Goal: Task Accomplishment & Management: Use online tool/utility

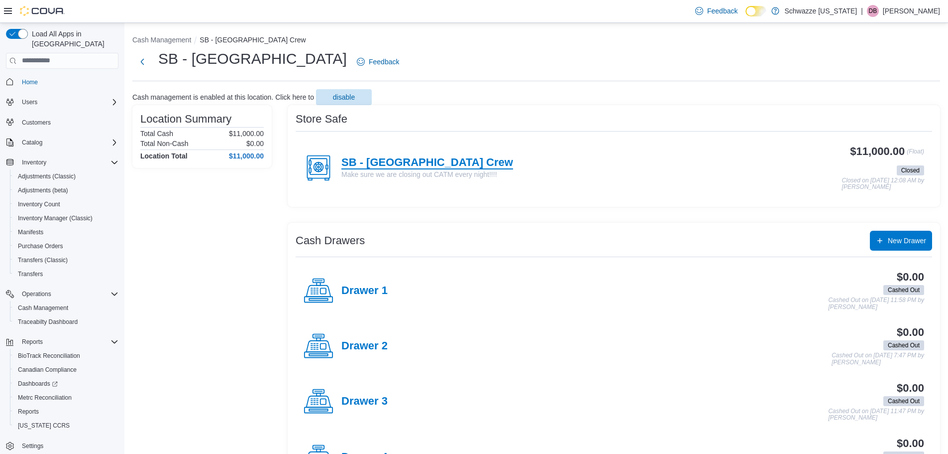
click at [460, 163] on h4 "SB - Federal Heights Crew" at bounding box center [428, 162] width 172 height 13
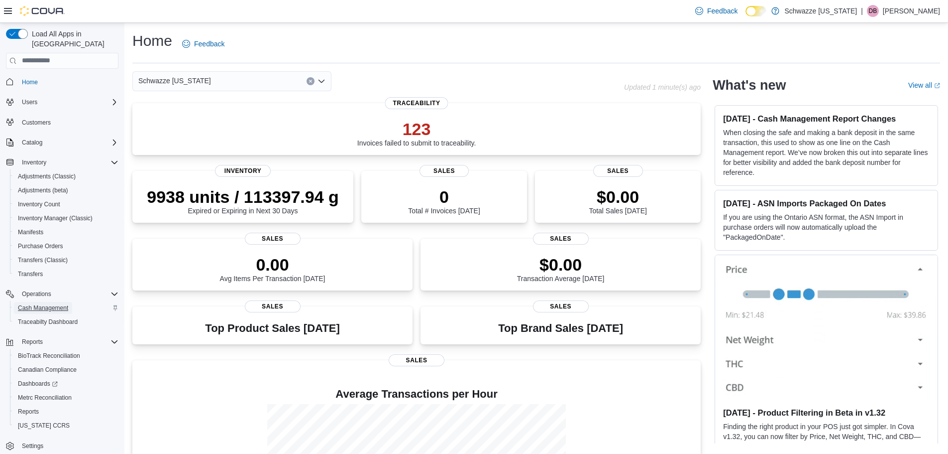
click at [63, 304] on span "Cash Management" at bounding box center [43, 308] width 50 height 8
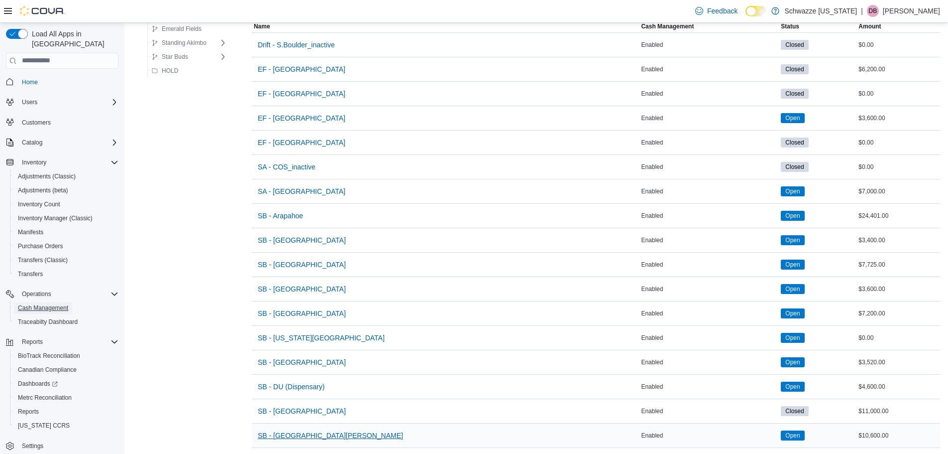
scroll to position [199, 0]
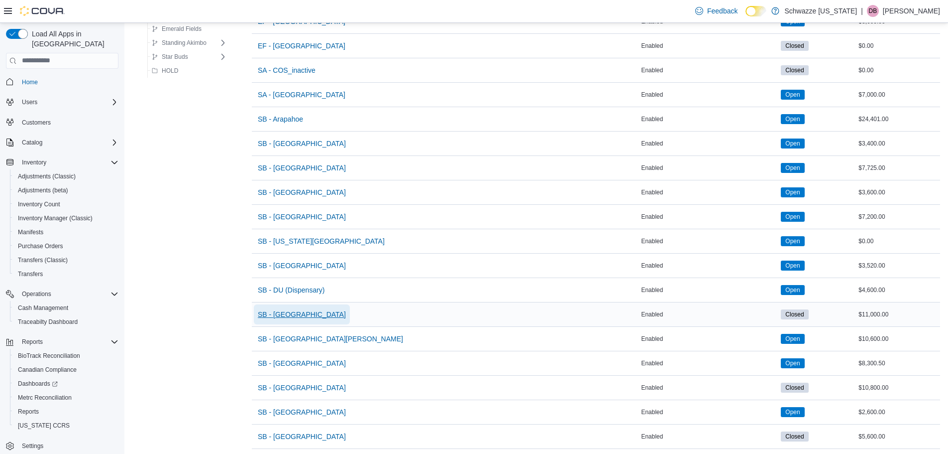
click at [308, 317] on span "SB - [GEOGRAPHIC_DATA]" at bounding box center [302, 314] width 88 height 10
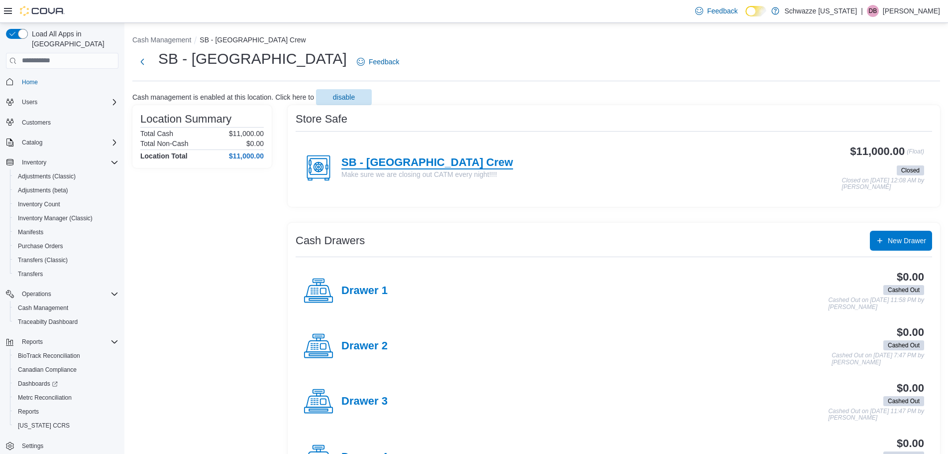
click at [440, 168] on h4 "SB - [GEOGRAPHIC_DATA] Crew" at bounding box center [428, 162] width 172 height 13
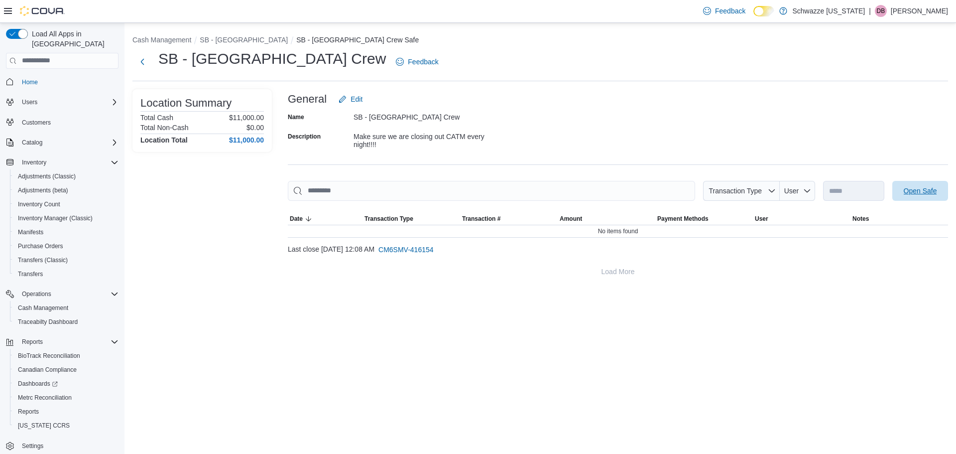
click at [935, 192] on span "Open Safe" at bounding box center [920, 191] width 33 height 10
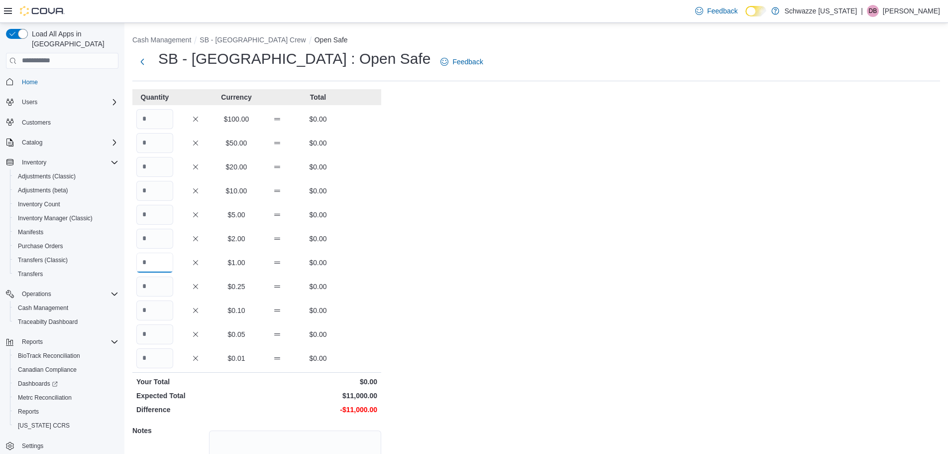
click at [138, 257] on input "Quantity" at bounding box center [154, 262] width 37 height 20
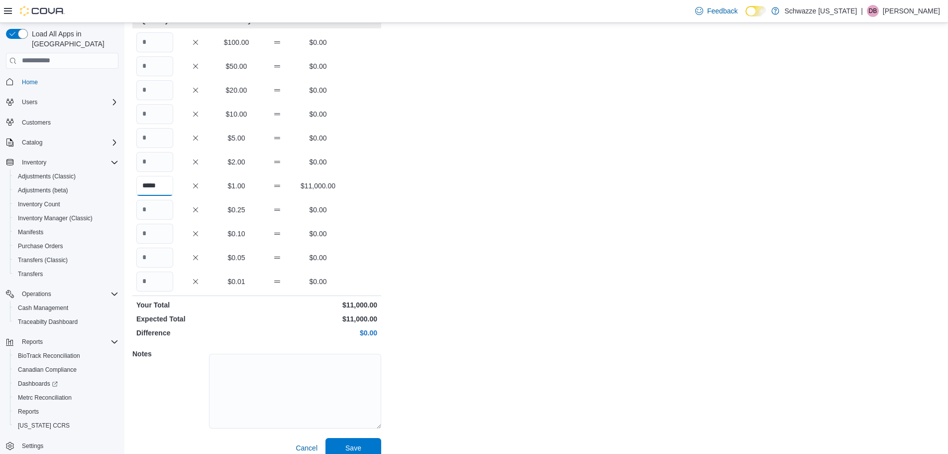
scroll to position [89, 0]
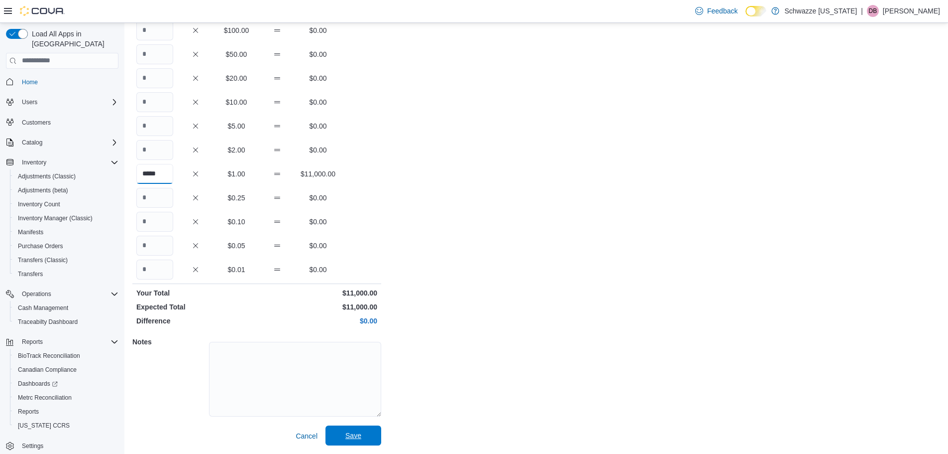
type input "*****"
click at [361, 440] on span "Save" at bounding box center [354, 435] width 44 height 20
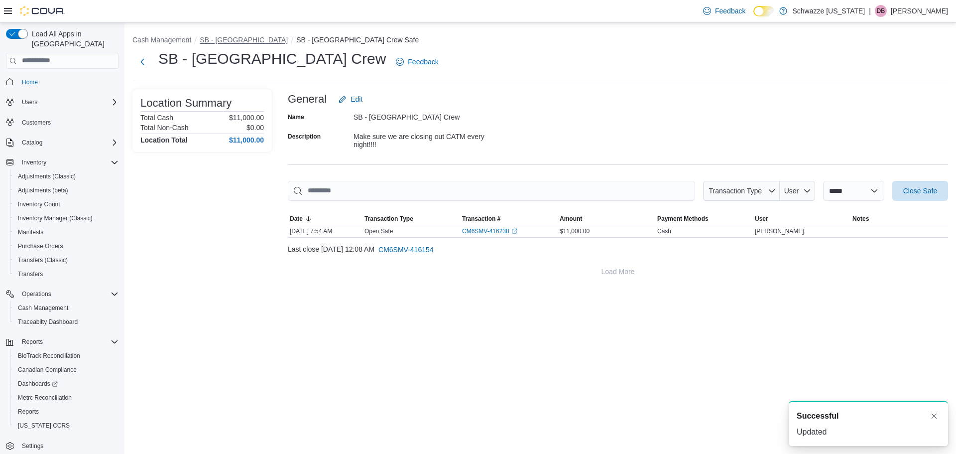
click at [254, 40] on button "SB - [GEOGRAPHIC_DATA]" at bounding box center [244, 40] width 88 height 8
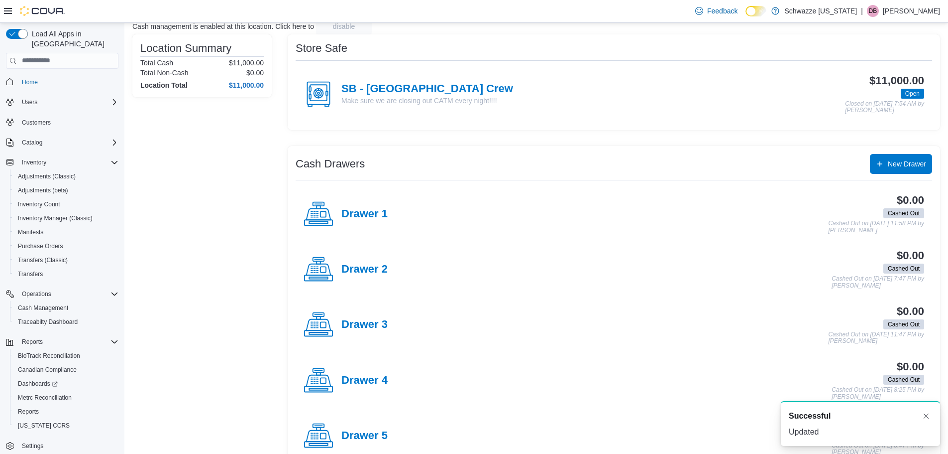
scroll to position [102, 0]
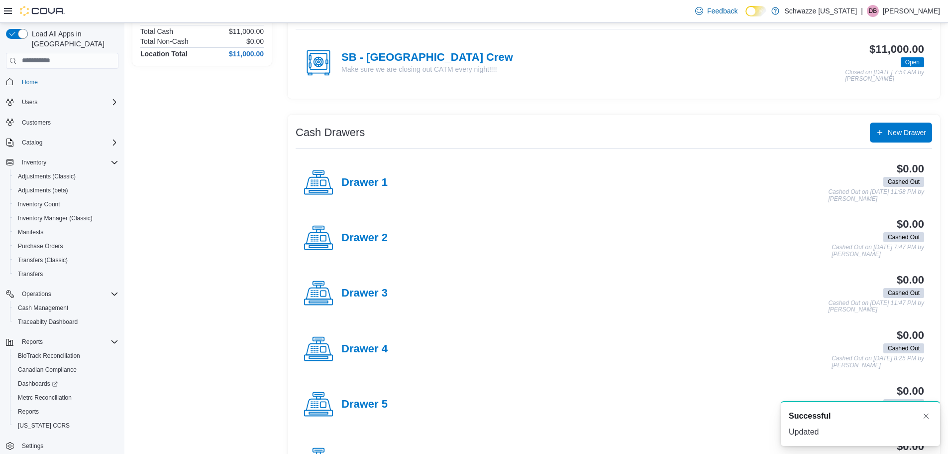
click at [365, 174] on div "Drawer 1" at bounding box center [346, 183] width 84 height 30
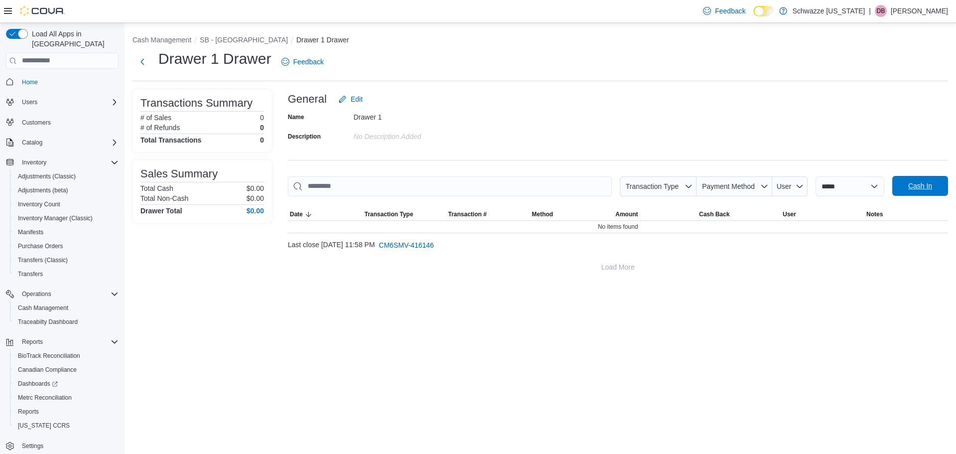
click at [914, 188] on span "Cash In" at bounding box center [920, 186] width 24 height 10
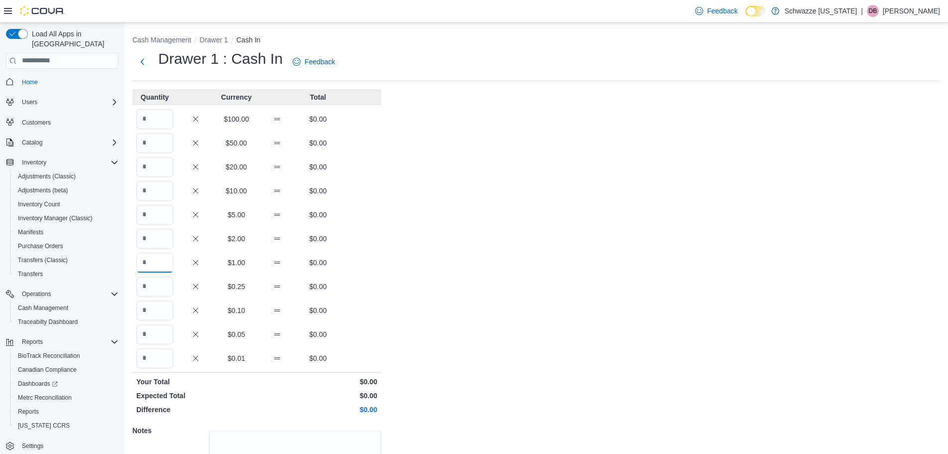
click at [162, 260] on input "Quantity" at bounding box center [154, 262] width 37 height 20
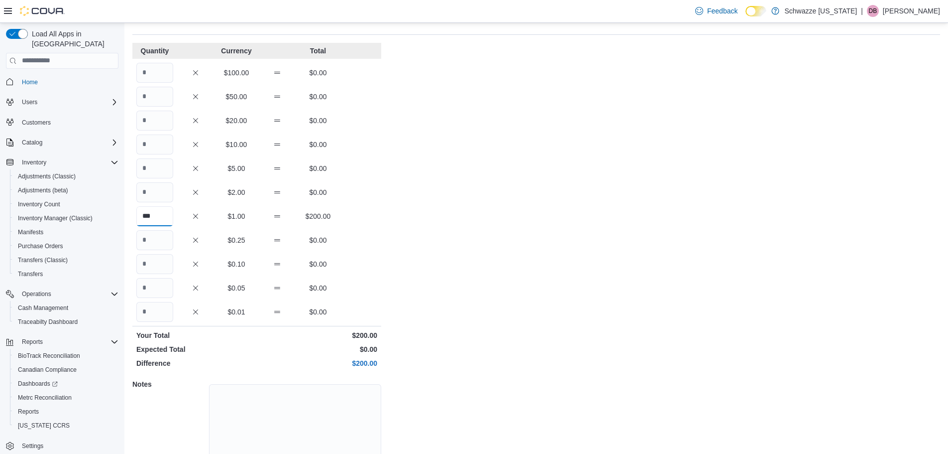
scroll to position [89, 0]
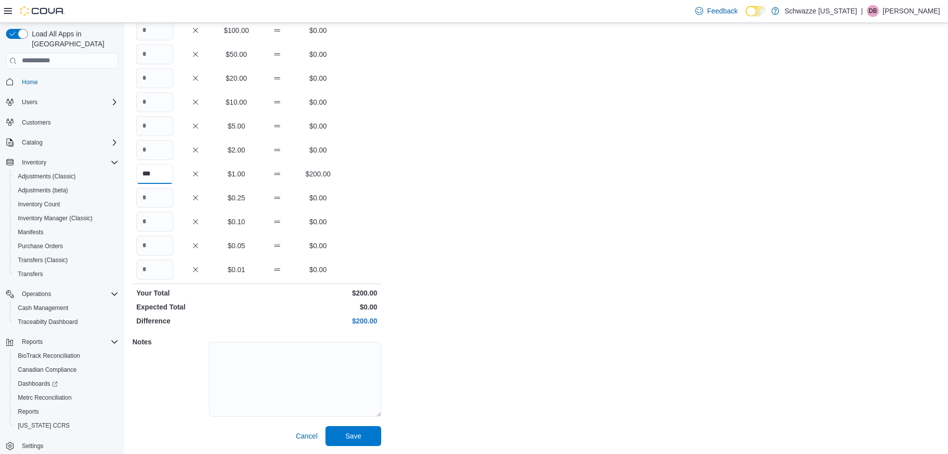
type input "***"
click at [228, 411] on textarea at bounding box center [295, 379] width 172 height 75
click at [365, 433] on span "Save" at bounding box center [354, 435] width 44 height 20
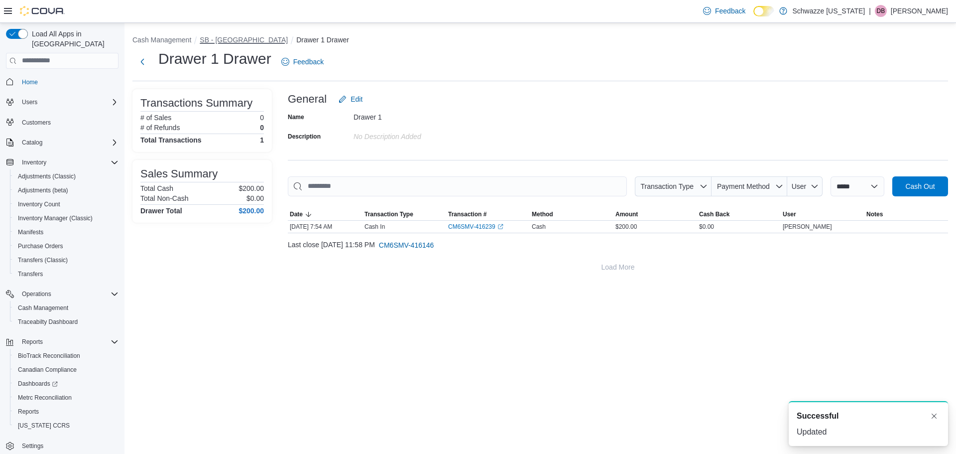
click at [228, 41] on button "SB - [GEOGRAPHIC_DATA]" at bounding box center [244, 40] width 88 height 8
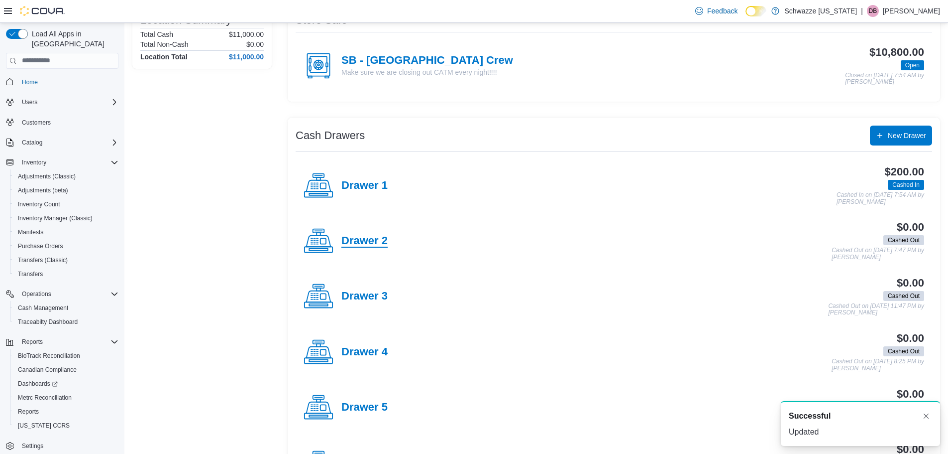
scroll to position [100, 0]
click at [351, 232] on div "Drawer 2" at bounding box center [346, 241] width 84 height 30
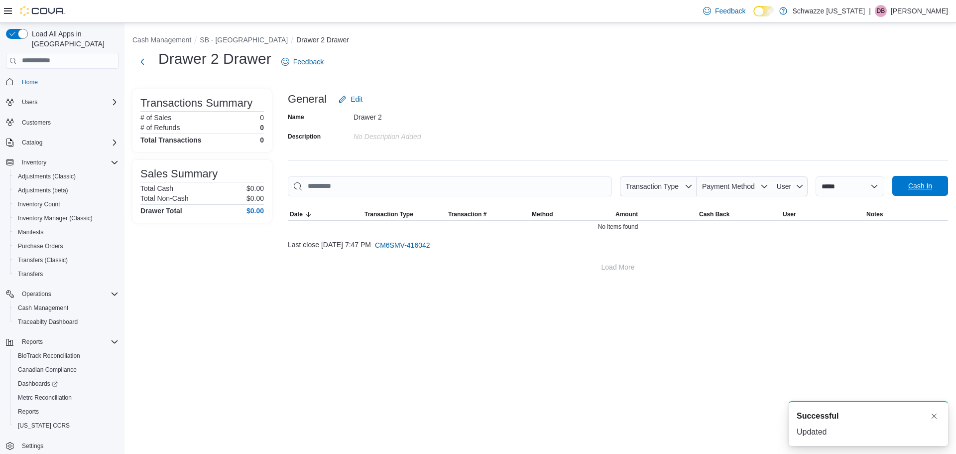
click at [920, 188] on span "Cash In" at bounding box center [920, 186] width 24 height 10
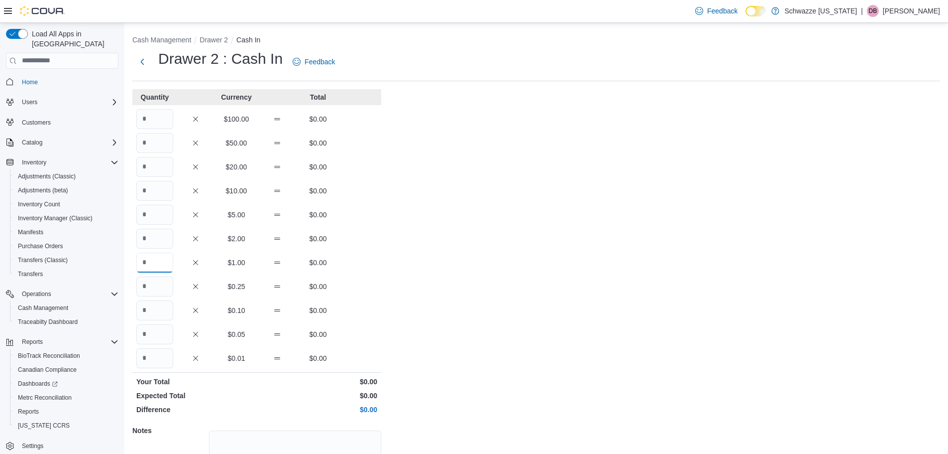
click at [169, 261] on input "Quantity" at bounding box center [154, 262] width 37 height 20
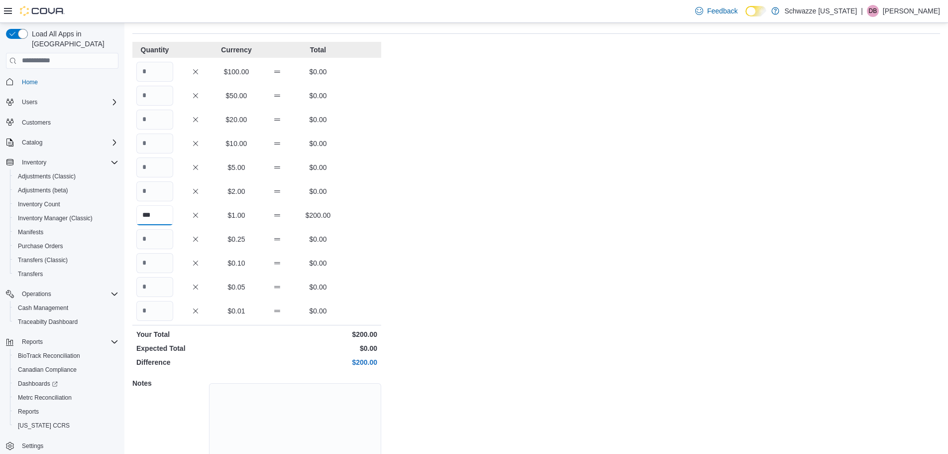
scroll to position [89, 0]
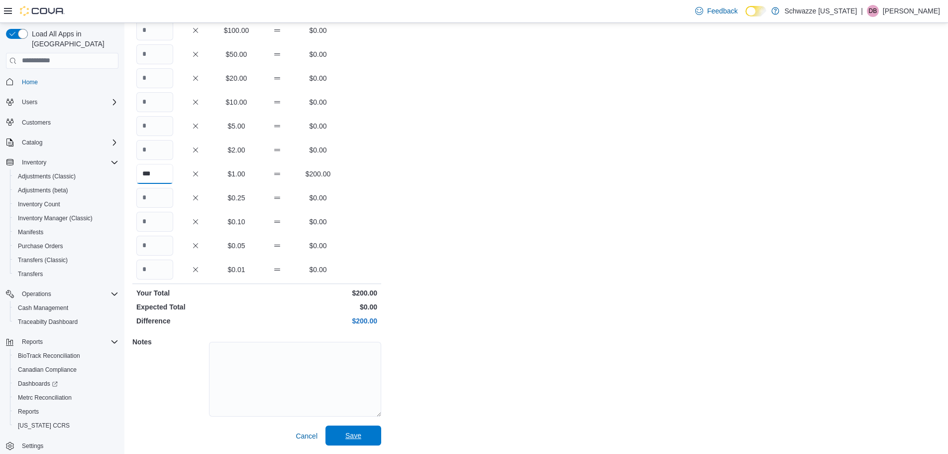
type input "***"
click at [369, 435] on span "Save" at bounding box center [354, 435] width 44 height 20
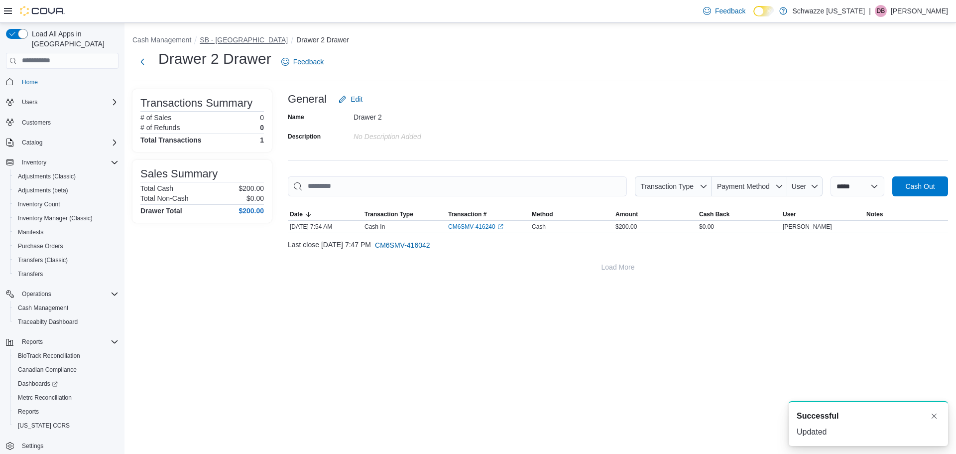
click at [236, 39] on button "SB - [GEOGRAPHIC_DATA]" at bounding box center [244, 40] width 88 height 8
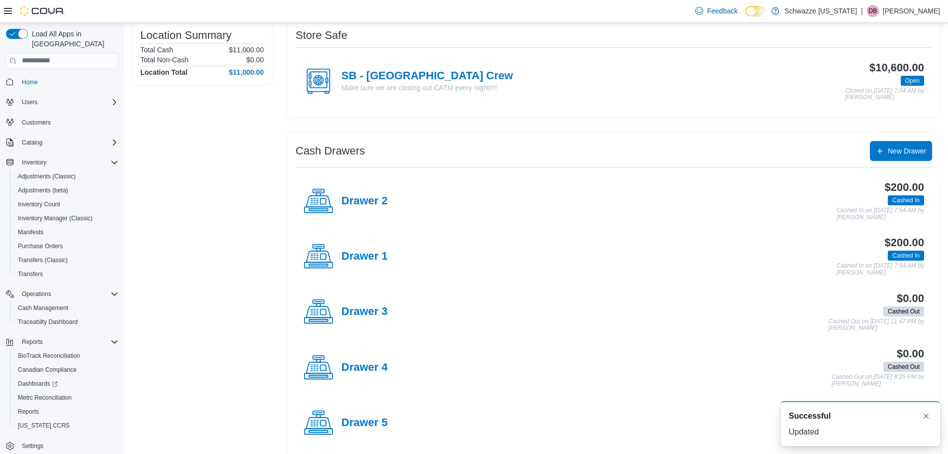
scroll to position [152, 0]
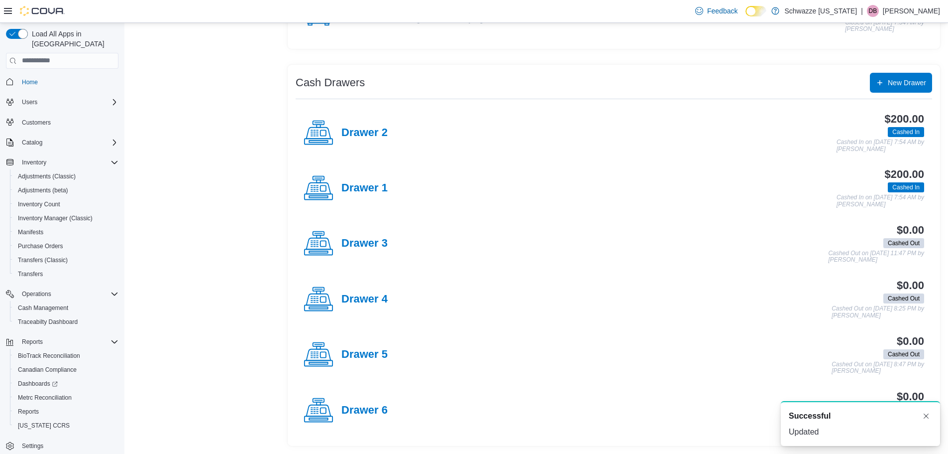
click at [355, 231] on div "Drawer 3" at bounding box center [346, 244] width 84 height 30
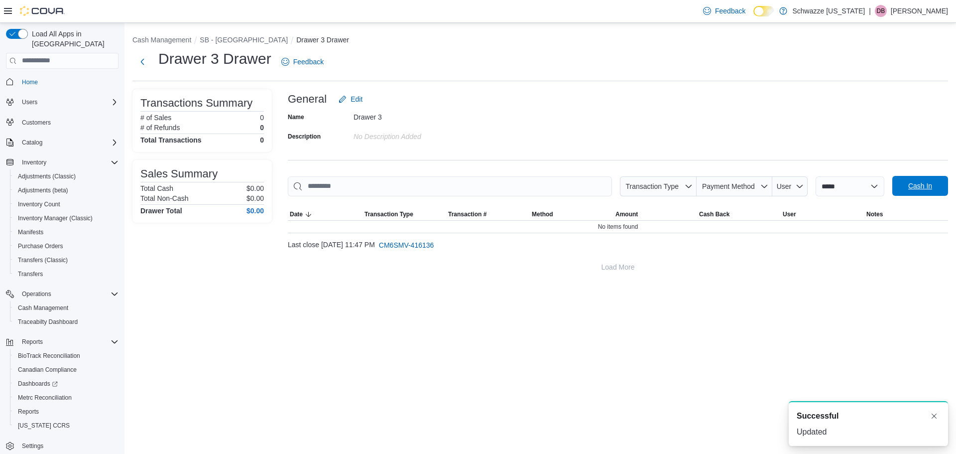
click at [904, 192] on span "Cash In" at bounding box center [920, 186] width 44 height 20
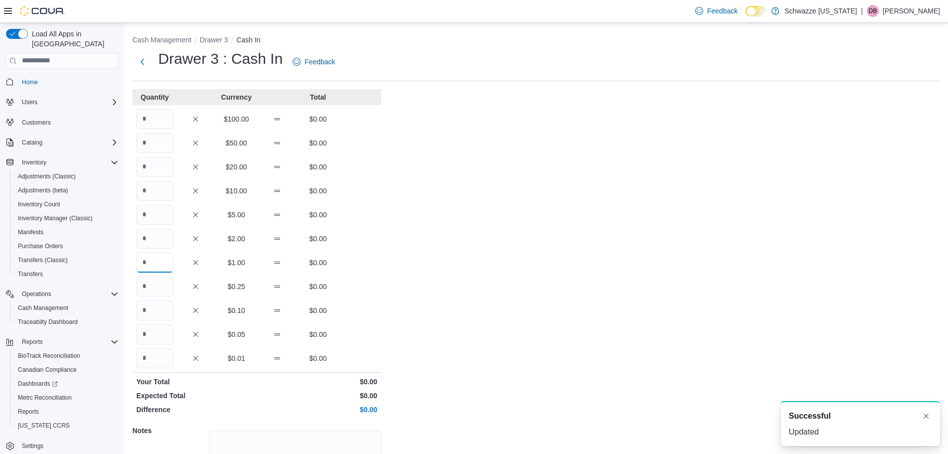
click at [141, 262] on input "Quantity" at bounding box center [154, 262] width 37 height 20
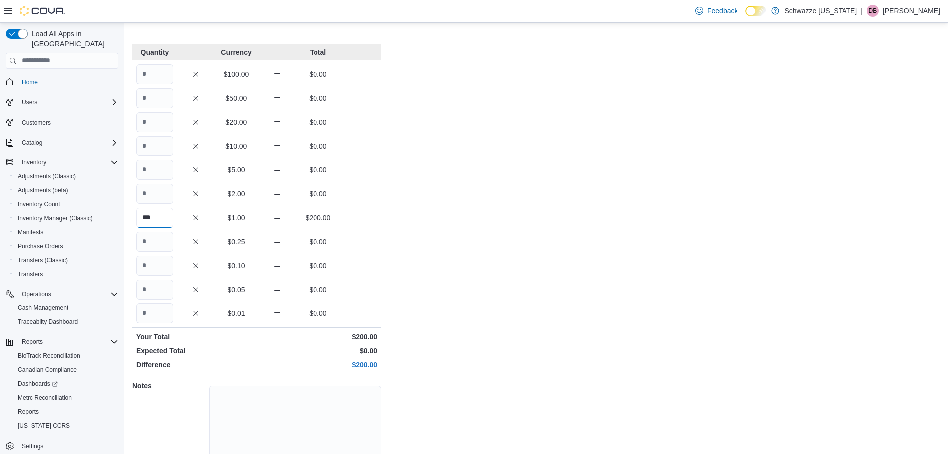
scroll to position [89, 0]
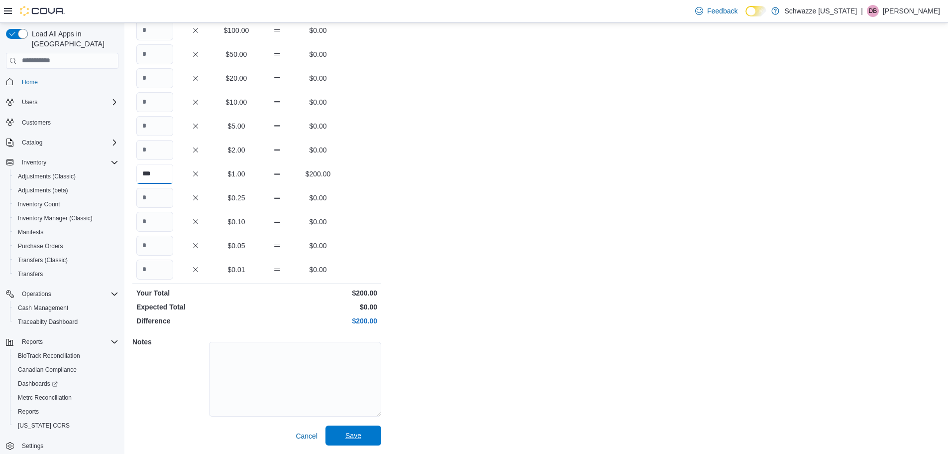
type input "***"
click at [375, 437] on button "Save" at bounding box center [354, 435] width 56 height 20
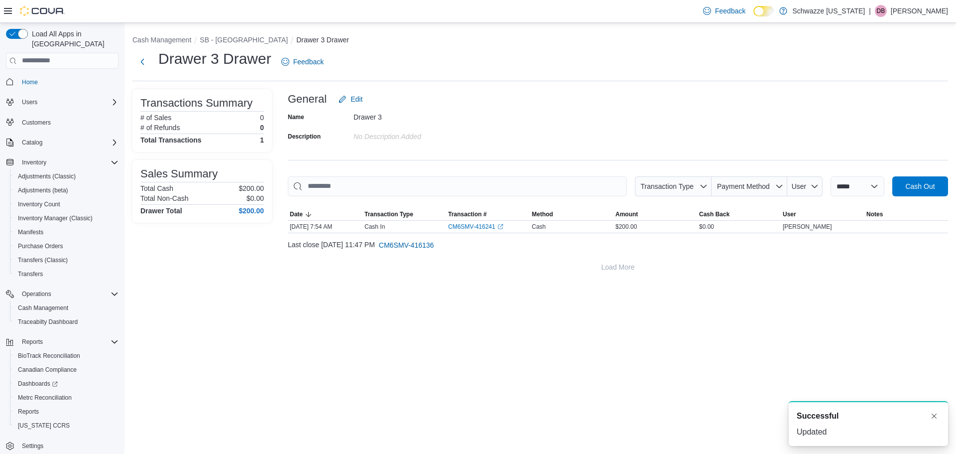
click at [236, 32] on div "**********" at bounding box center [539, 154] width 831 height 262
click at [237, 40] on button "SB - [GEOGRAPHIC_DATA]" at bounding box center [244, 40] width 88 height 8
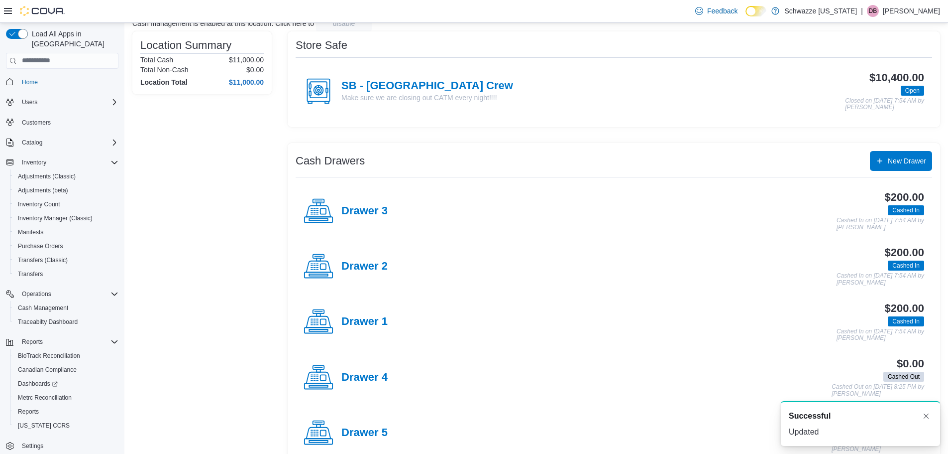
scroll to position [152, 0]
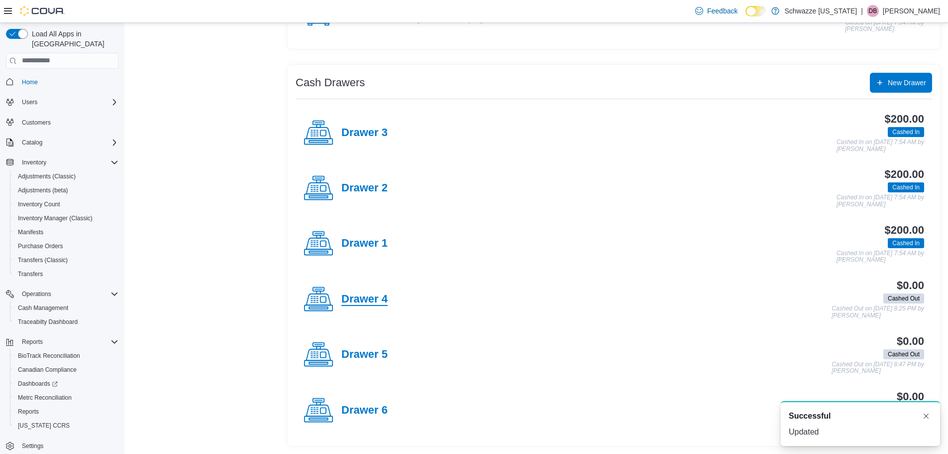
click at [381, 304] on h4 "Drawer 4" at bounding box center [365, 299] width 46 height 13
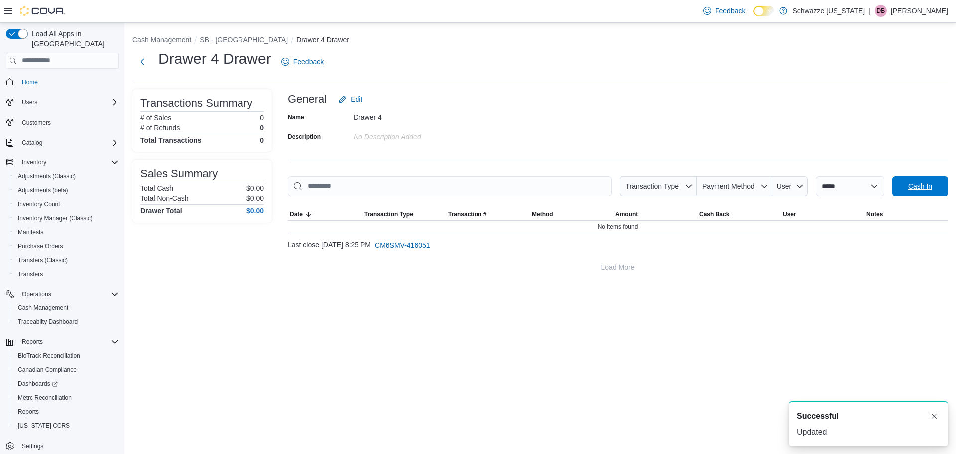
click at [904, 187] on span "Cash In" at bounding box center [920, 186] width 44 height 20
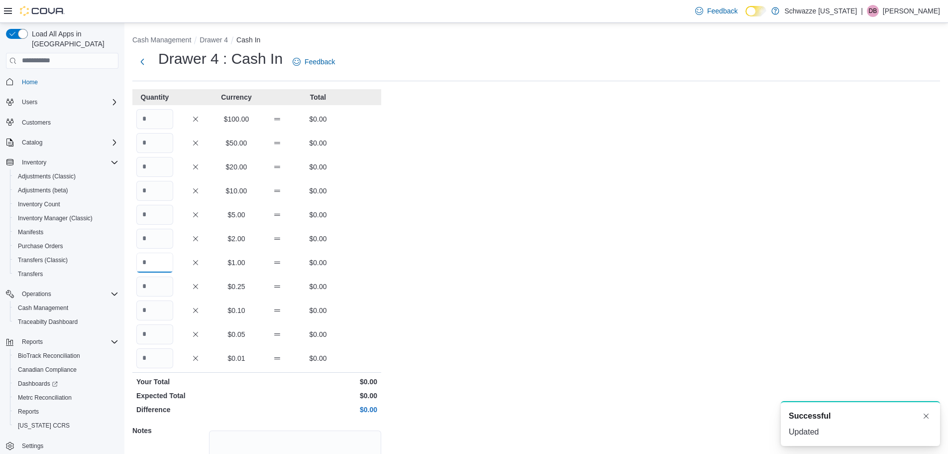
click at [149, 260] on input "Quantity" at bounding box center [154, 262] width 37 height 20
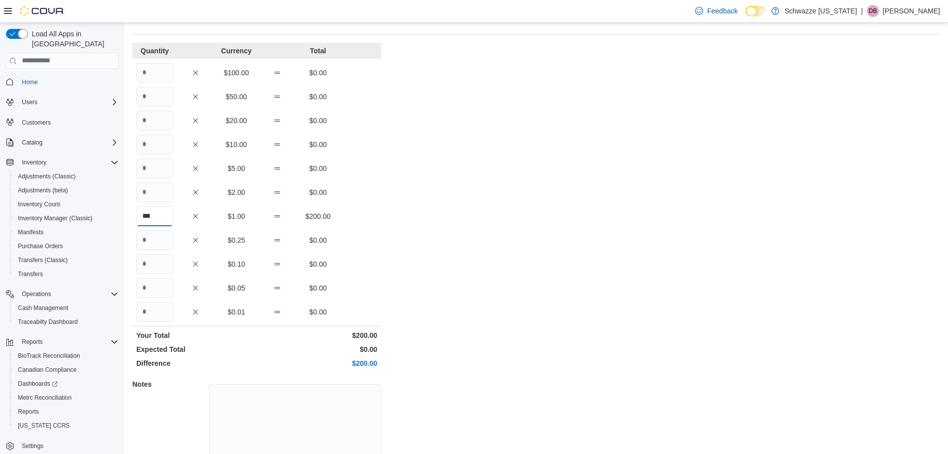
scroll to position [89, 0]
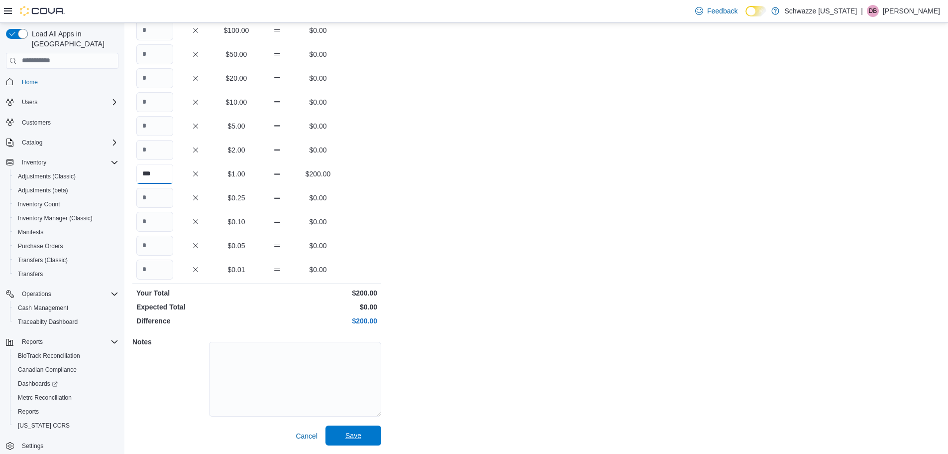
type input "***"
click at [350, 430] on div "Quantity Currency Total $100.00 $0.00 $50.00 $0.00 $20.00 $0.00 $10.00 $0.00 $5…" at bounding box center [256, 222] width 249 height 445
click at [350, 430] on span "Save" at bounding box center [354, 435] width 44 height 20
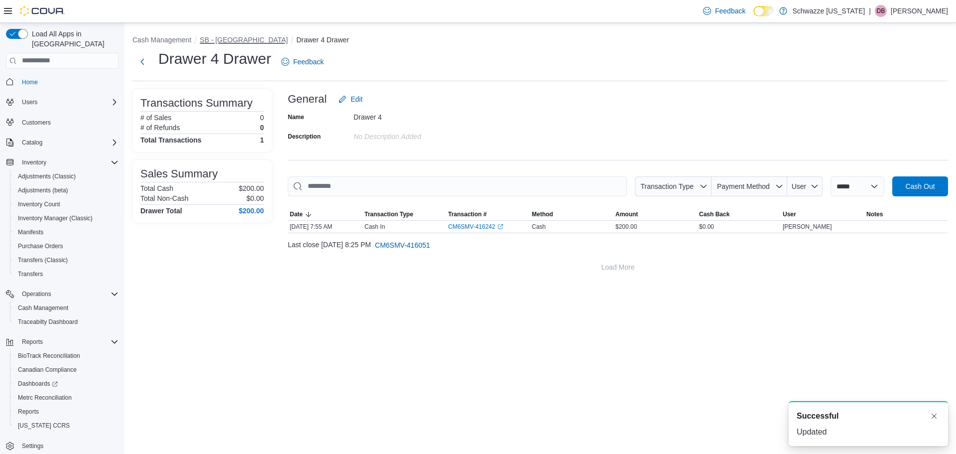
click at [252, 42] on button "SB - [GEOGRAPHIC_DATA]" at bounding box center [244, 40] width 88 height 8
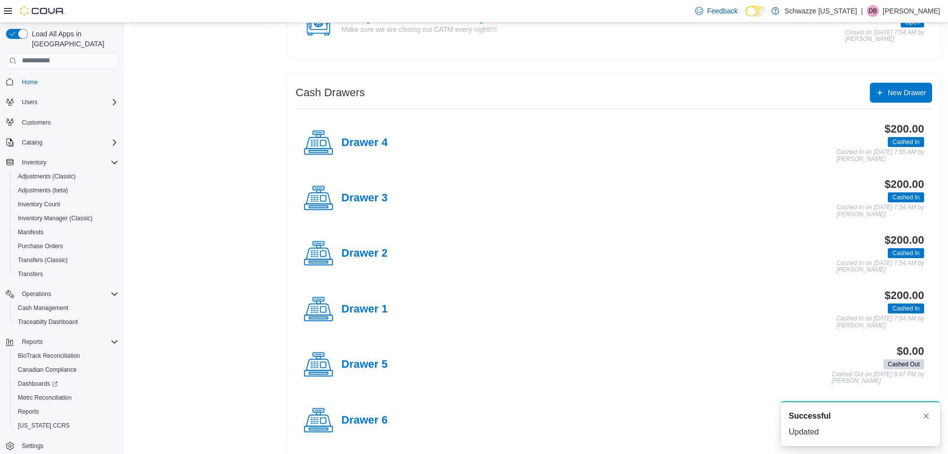
scroll to position [152, 0]
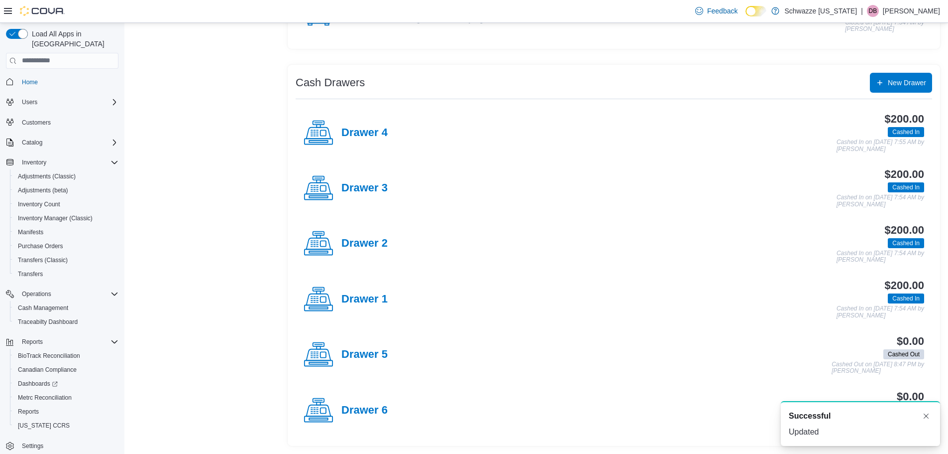
click at [380, 363] on div "Drawer 5" at bounding box center [346, 355] width 84 height 30
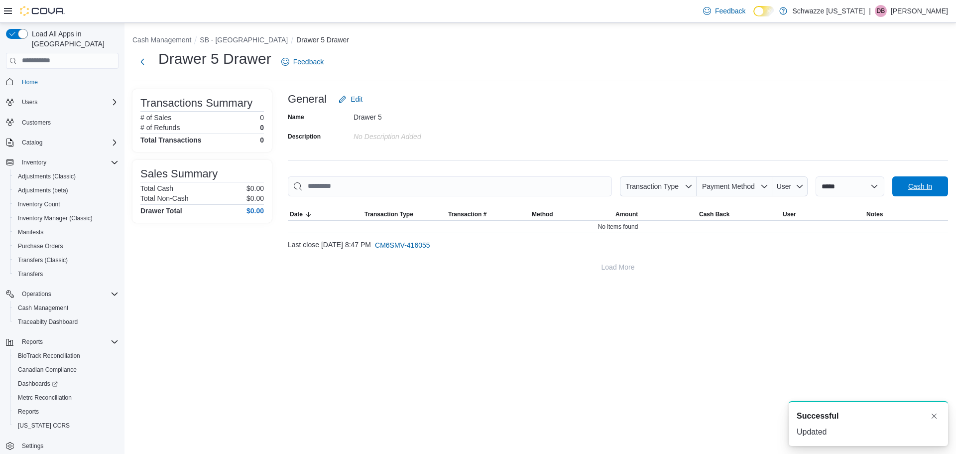
drag, startPoint x: 923, startPoint y: 184, endPoint x: 923, endPoint y: 178, distance: 5.5
click at [923, 181] on span "Cash In" at bounding box center [920, 186] width 44 height 20
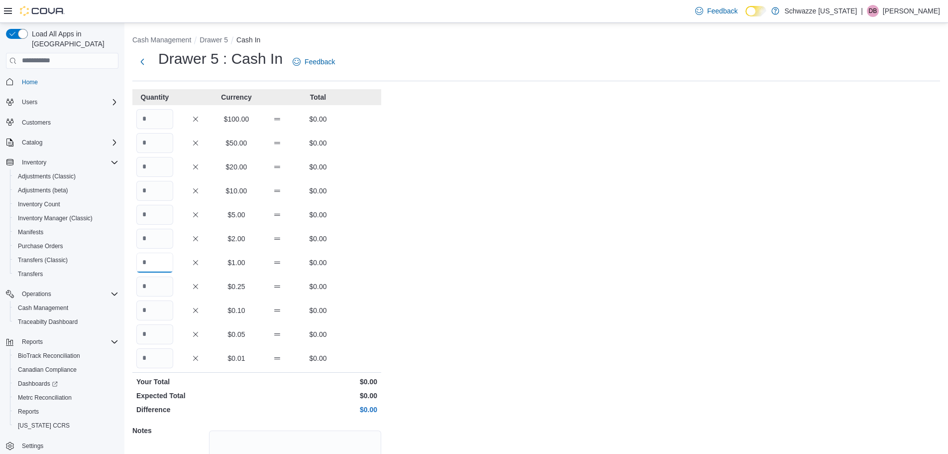
click at [161, 265] on input "Quantity" at bounding box center [154, 262] width 37 height 20
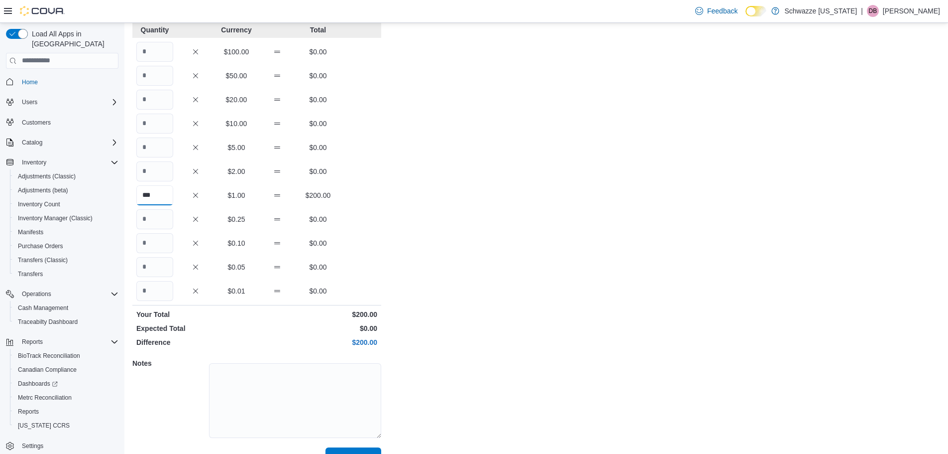
scroll to position [89, 0]
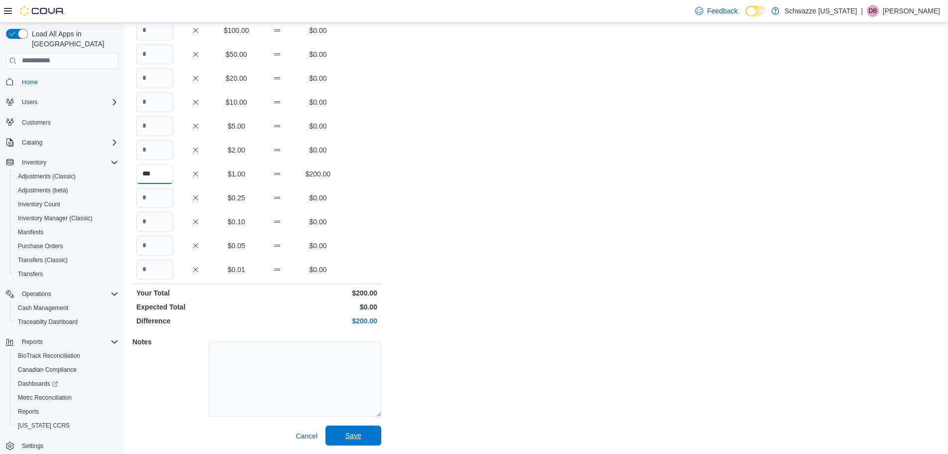
type input "***"
click at [351, 437] on span "Save" at bounding box center [354, 435] width 16 height 10
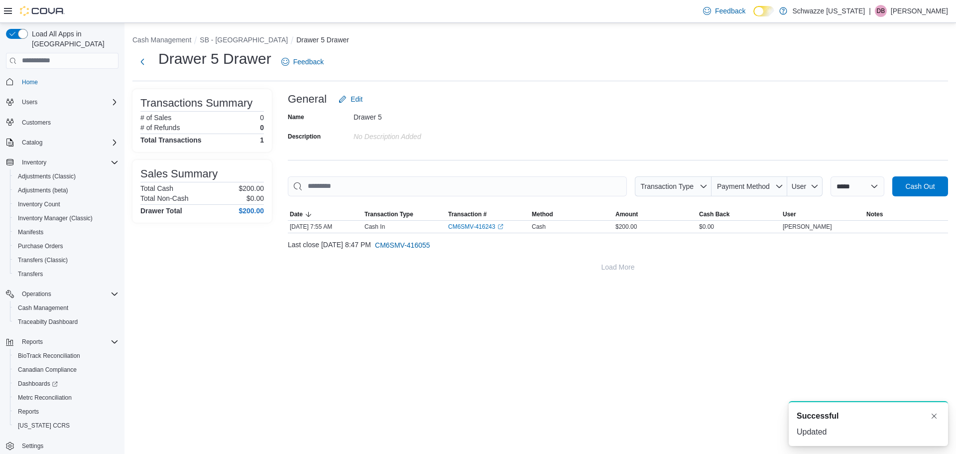
click at [247, 46] on ol "Cash Management SB - Federal Heights Drawer 5 Drawer" at bounding box center [540, 41] width 816 height 12
click at [247, 44] on li "SB - [GEOGRAPHIC_DATA]" at bounding box center [248, 40] width 97 height 10
click at [247, 41] on button "SB - [GEOGRAPHIC_DATA]" at bounding box center [244, 40] width 88 height 8
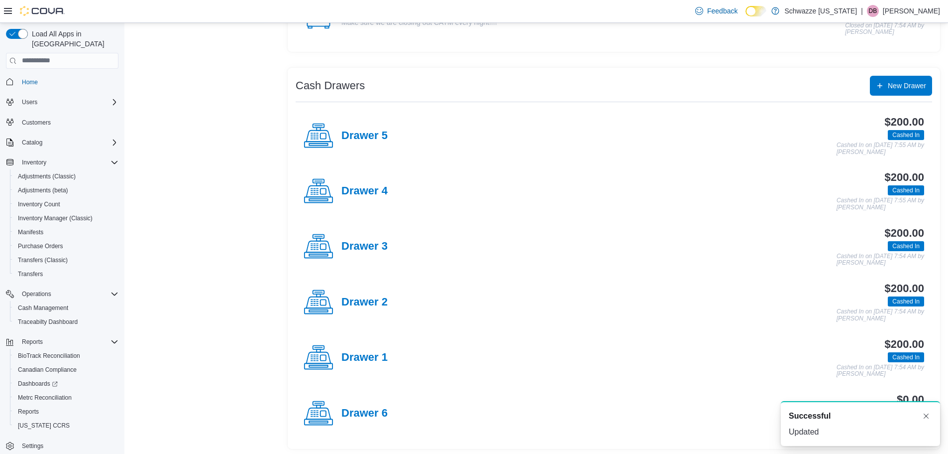
scroll to position [152, 0]
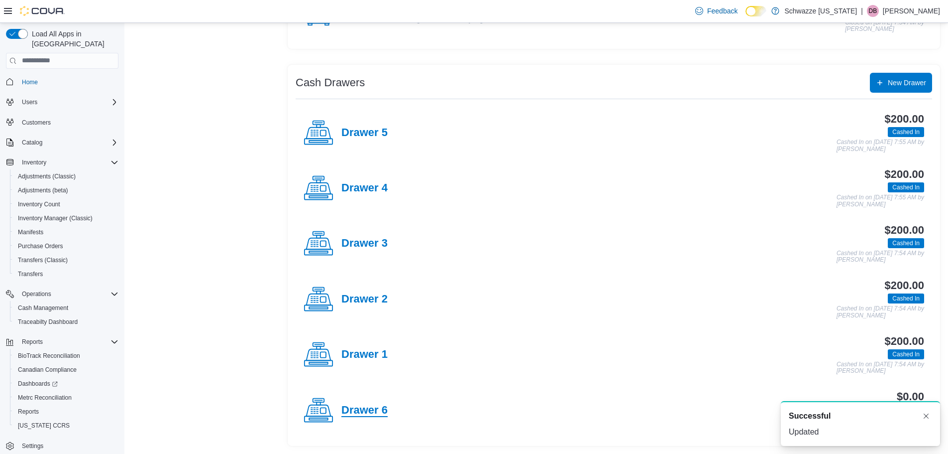
click at [367, 415] on h4 "Drawer 6" at bounding box center [365, 410] width 46 height 13
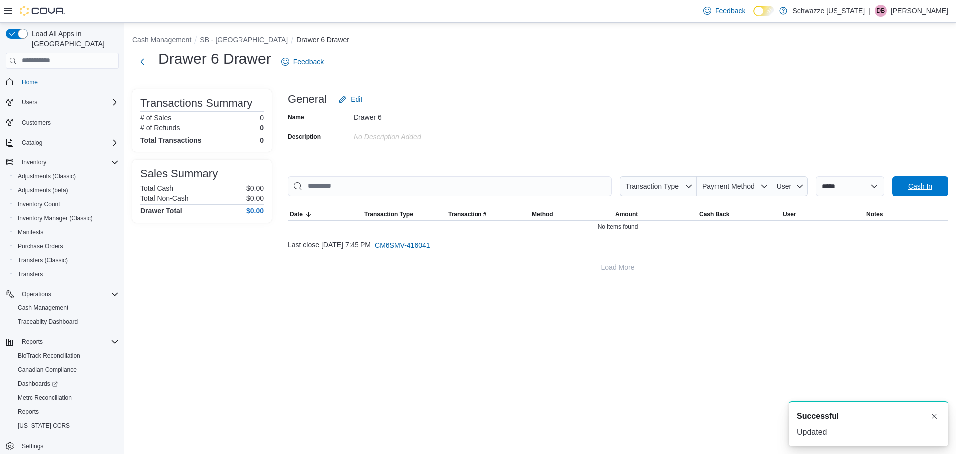
click at [943, 184] on button "Cash In" at bounding box center [920, 186] width 56 height 20
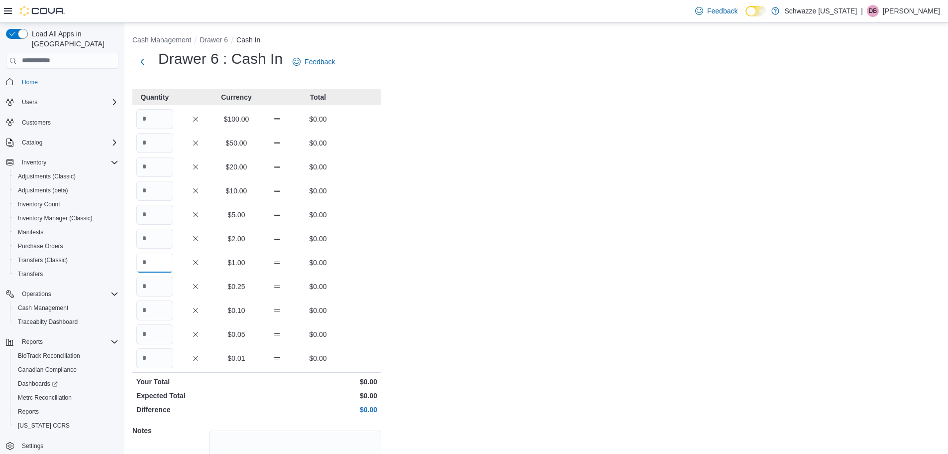
click at [143, 260] on input "Quantity" at bounding box center [154, 262] width 37 height 20
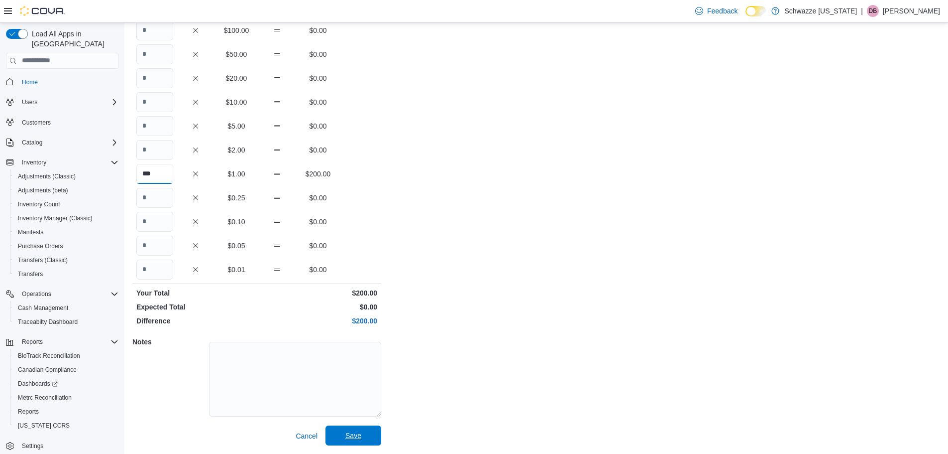
type input "***"
click at [354, 433] on span "Save" at bounding box center [354, 435] width 44 height 20
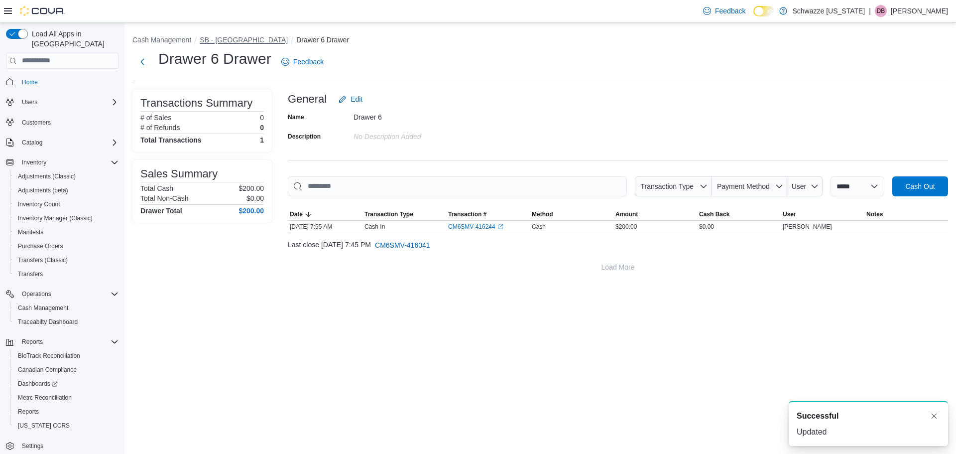
click at [232, 43] on button "SB - [GEOGRAPHIC_DATA]" at bounding box center [244, 40] width 88 height 8
